Goal: Transaction & Acquisition: Purchase product/service

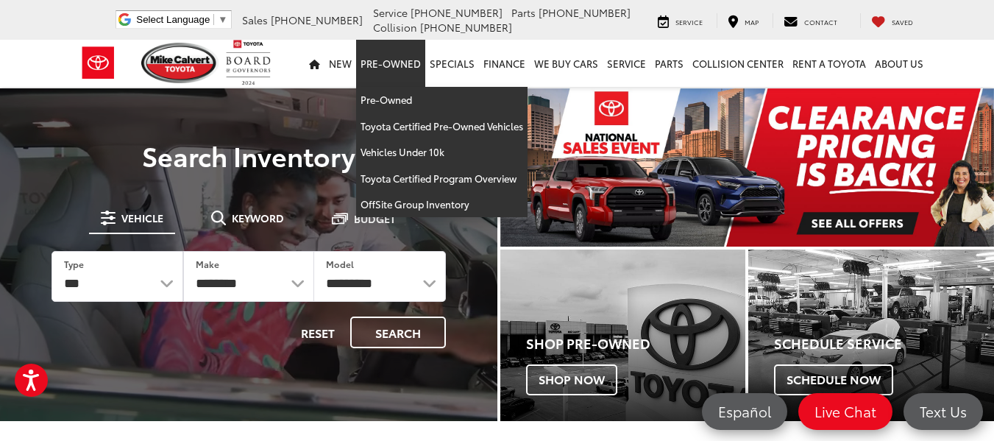
drag, startPoint x: 0, startPoint y: 0, endPoint x: 390, endPoint y: 71, distance: 396.5
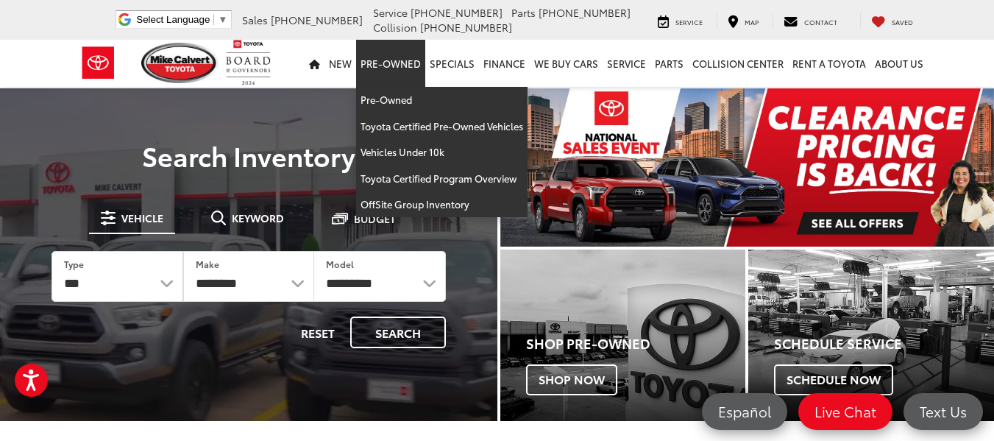
click at [390, 71] on link "Pre-Owned" at bounding box center [390, 63] width 69 height 47
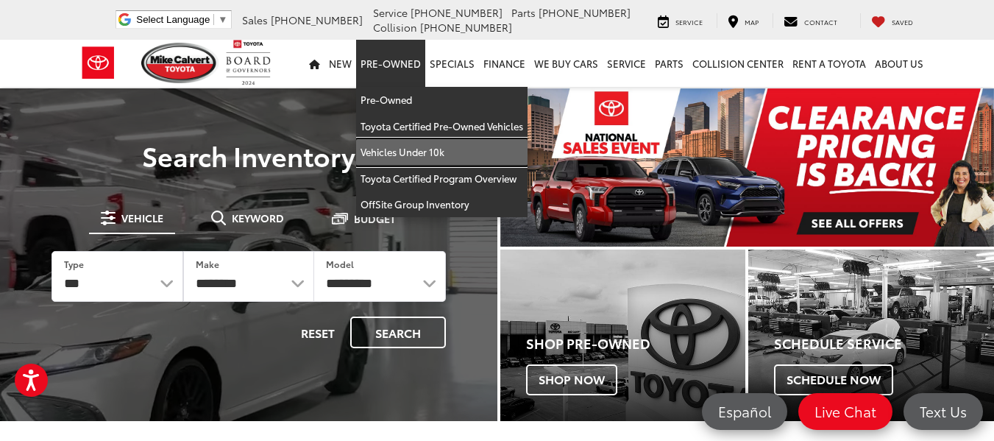
click at [400, 148] on link "Vehicles Under 10k" at bounding box center [442, 152] width 172 height 26
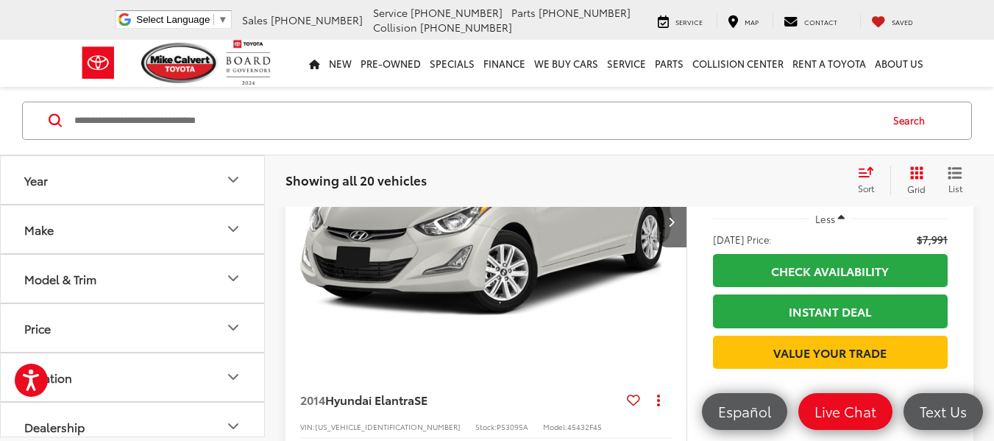
scroll to position [4392, 0]
